Goal: Find contact information: Find contact information

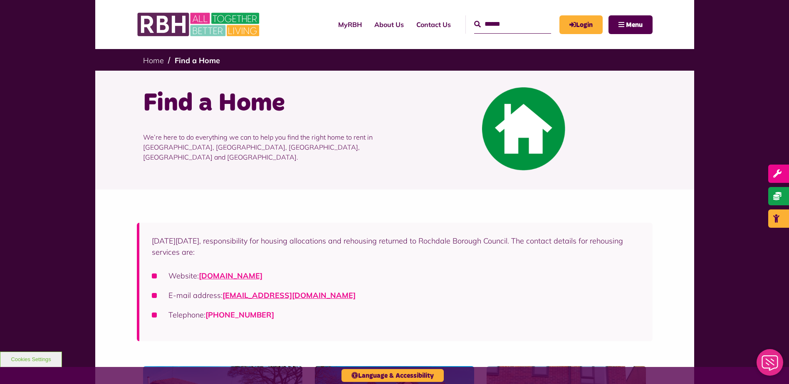
click at [251, 315] on link "[PHONE_NUMBER]" at bounding box center [239, 315] width 69 height 10
click at [277, 300] on li "E-mail address: [EMAIL_ADDRESS][DOMAIN_NAME]" at bounding box center [396, 295] width 488 height 11
click at [277, 295] on link "[EMAIL_ADDRESS][DOMAIN_NAME]" at bounding box center [288, 296] width 133 height 10
